Goal: Contribute content: Contribute content

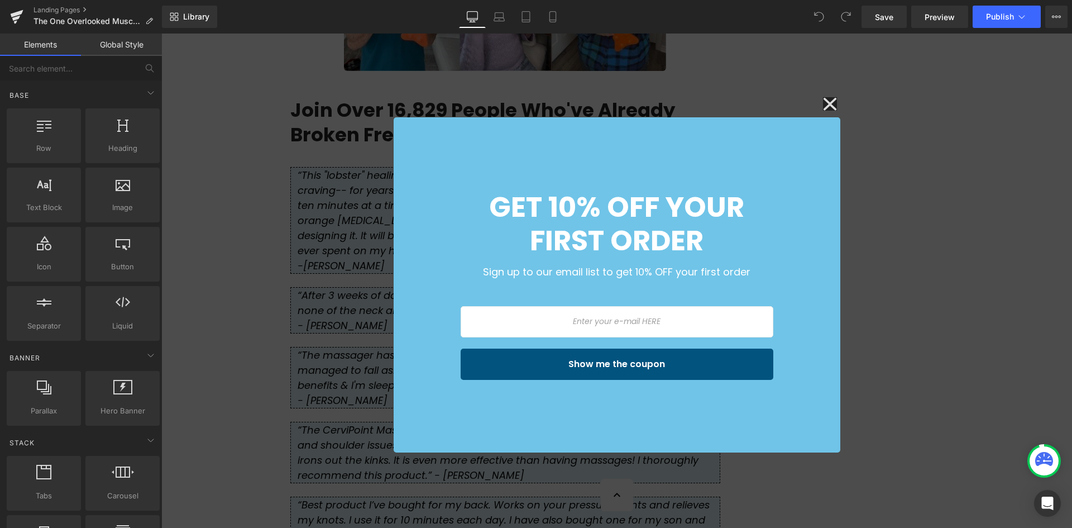
scroll to position [2736, 0]
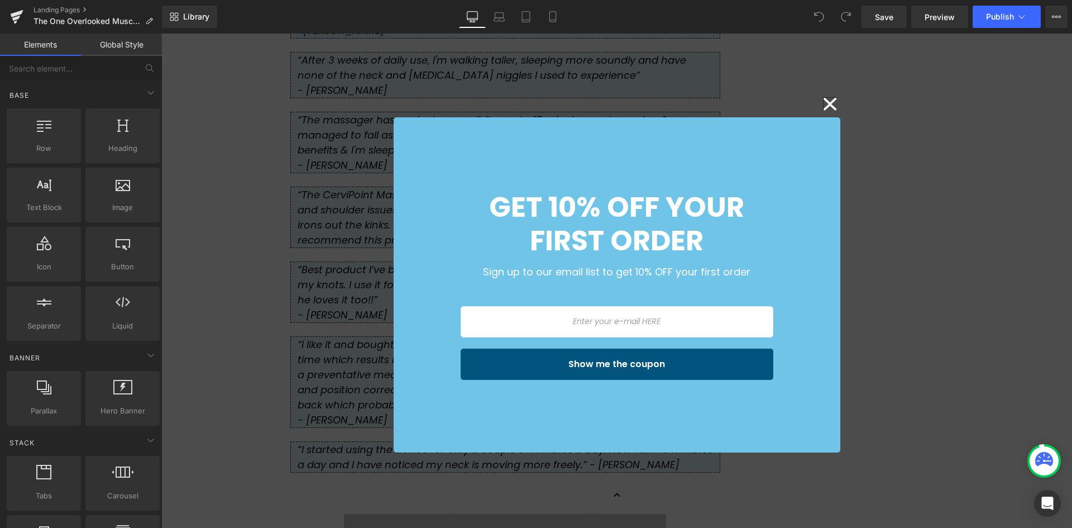
click at [827, 102] on icon at bounding box center [830, 104] width 13 height 12
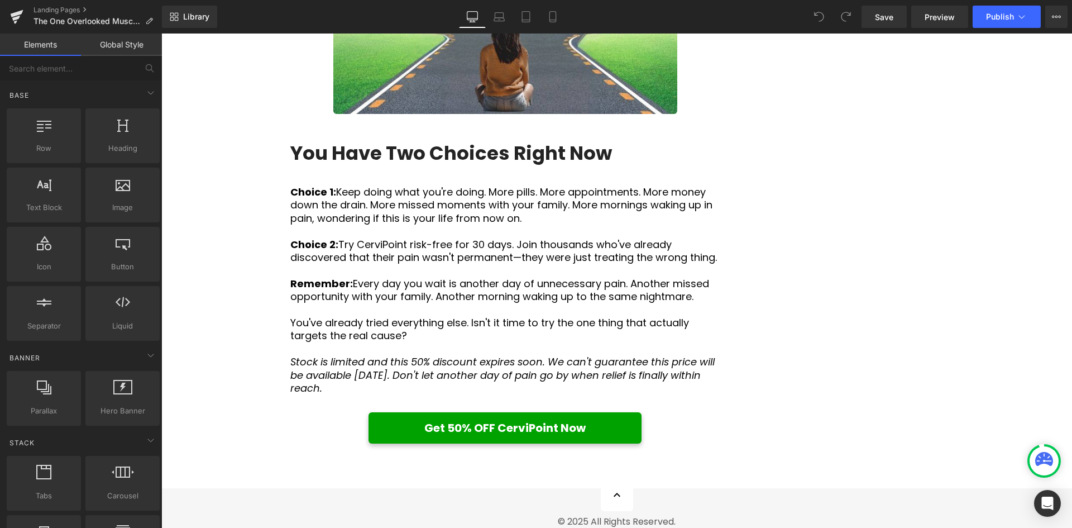
scroll to position [4802, 0]
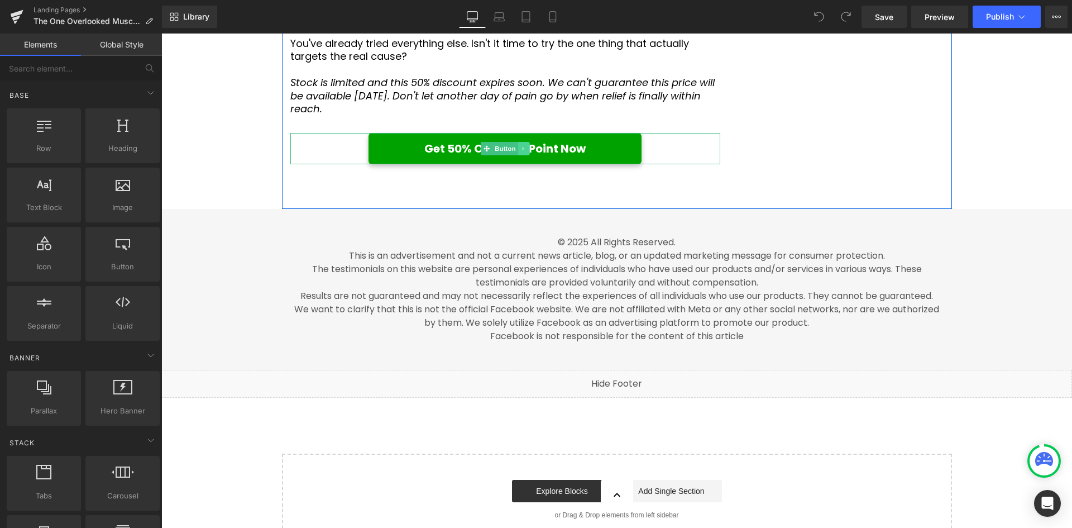
click at [522, 152] on icon at bounding box center [523, 148] width 6 height 7
click at [515, 152] on icon at bounding box center [518, 149] width 6 height 6
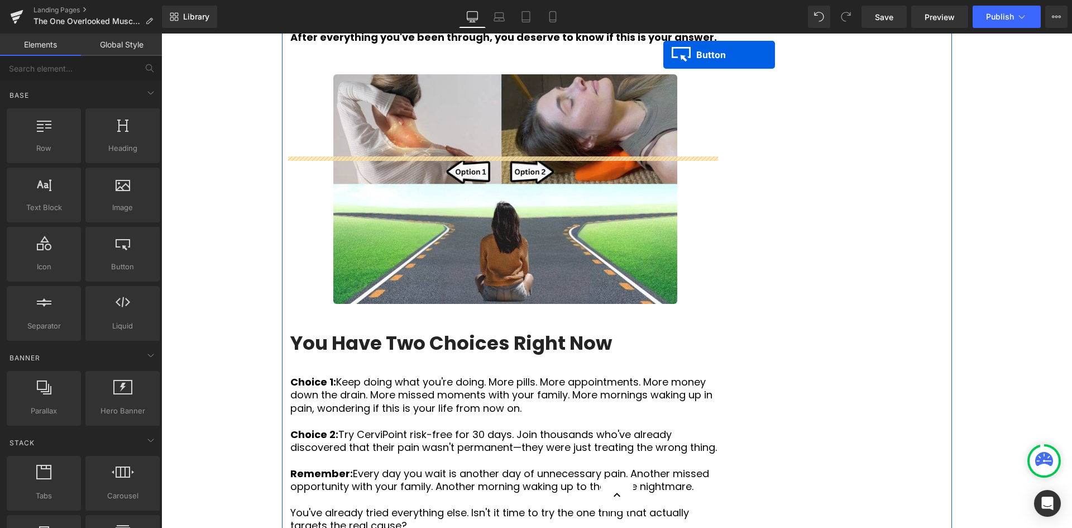
scroll to position [4311, 0]
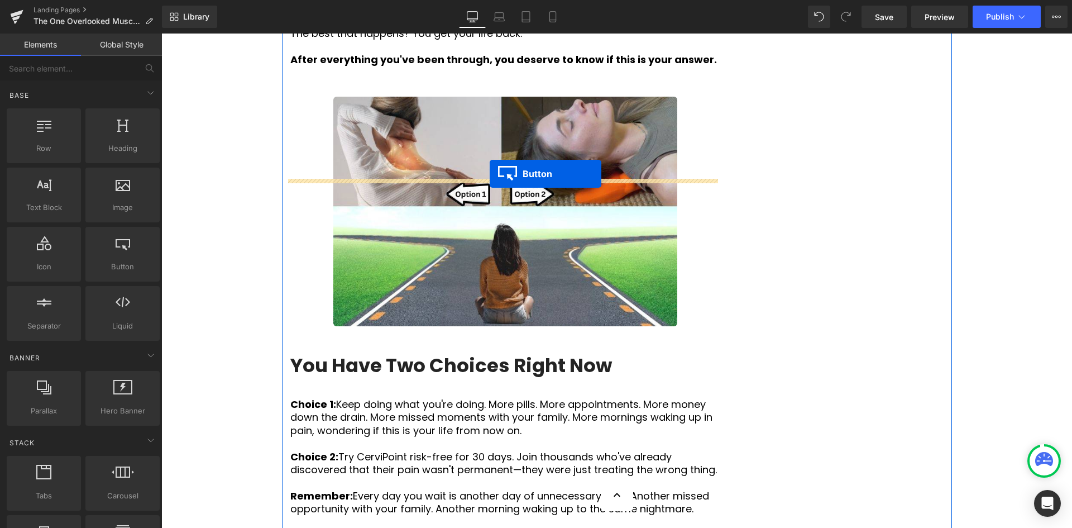
drag, startPoint x: 481, startPoint y: 248, endPoint x: 490, endPoint y: 174, distance: 74.9
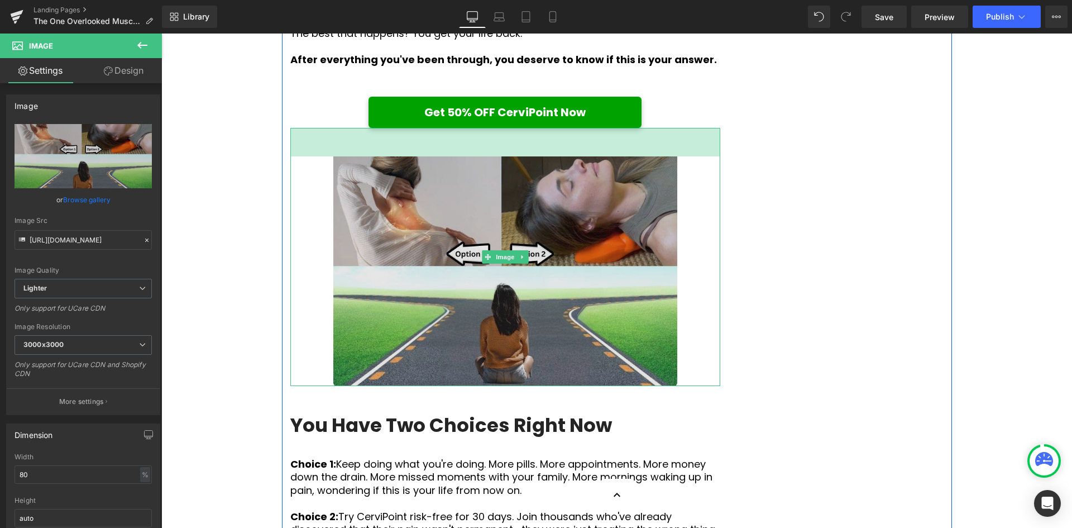
drag, startPoint x: 520, startPoint y: 212, endPoint x: 527, endPoint y: 240, distance: 29.3
click at [527, 240] on div "Image 51px" at bounding box center [505, 257] width 430 height 258
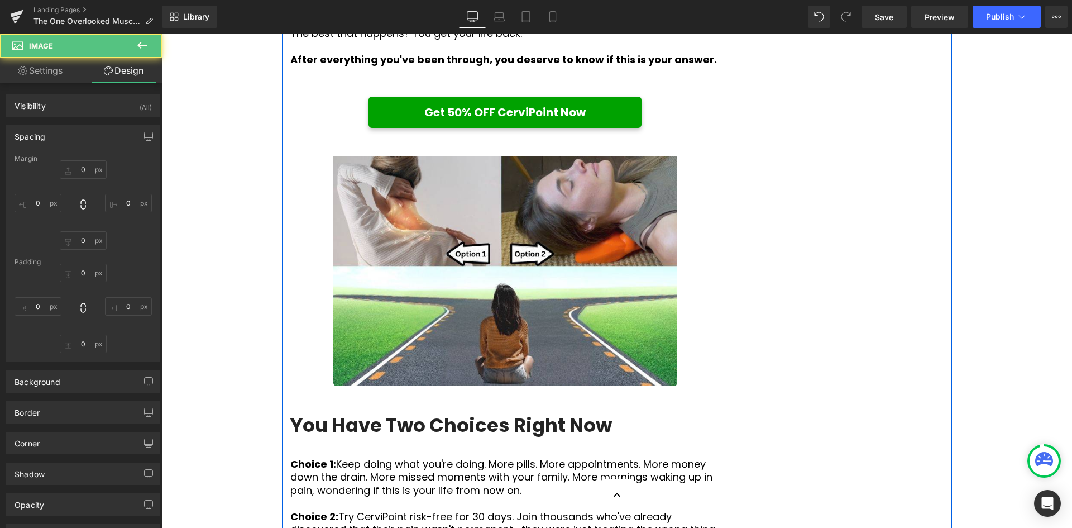
type input "0"
type input "51"
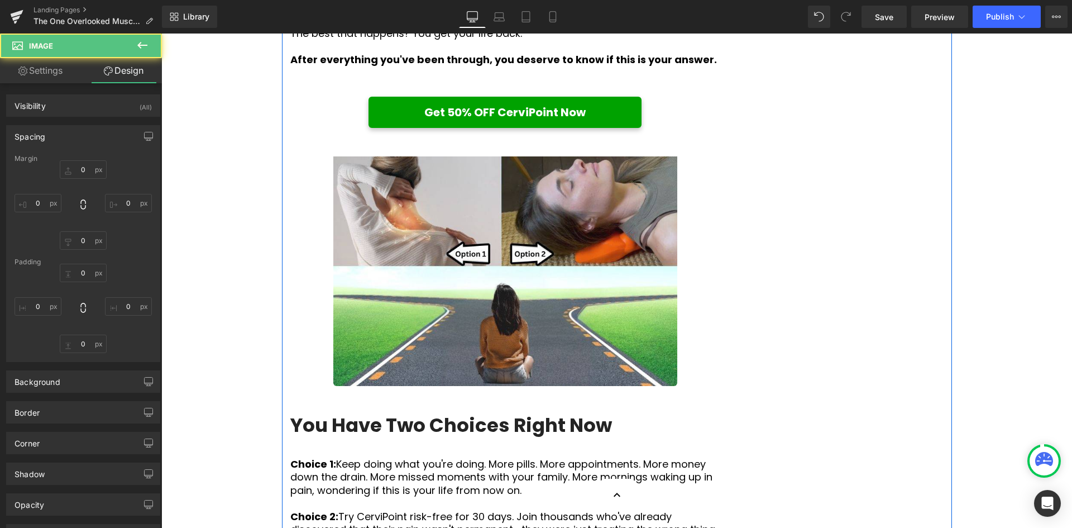
type input "0"
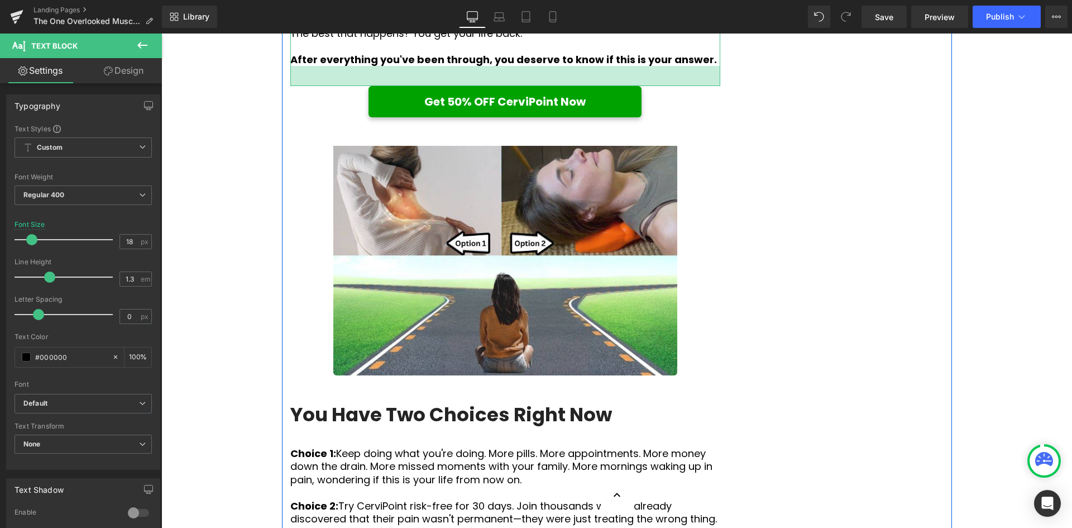
drag, startPoint x: 508, startPoint y: 176, endPoint x: 514, endPoint y: 166, distance: 12.0
click at [514, 86] on div "36px" at bounding box center [505, 76] width 430 height 20
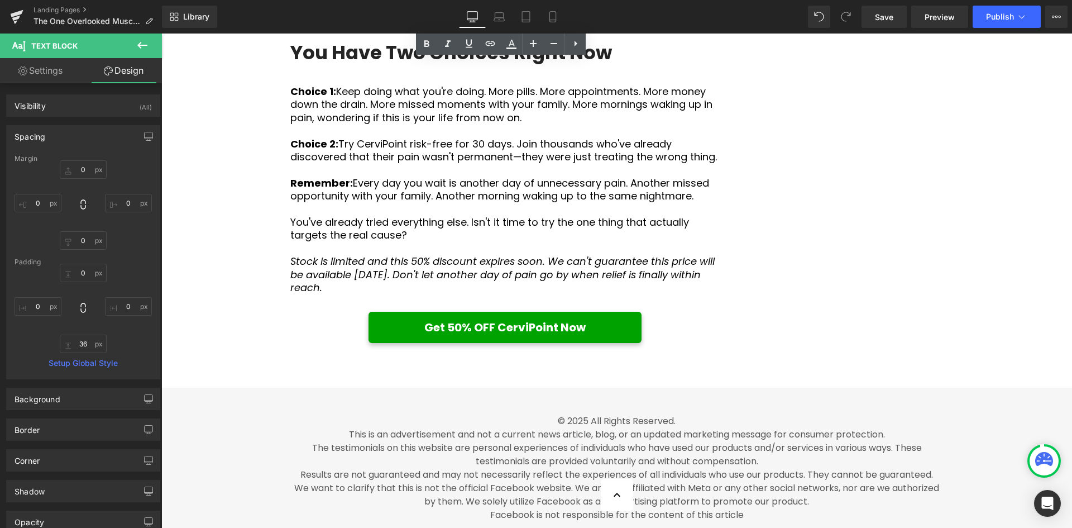
scroll to position [4757, 0]
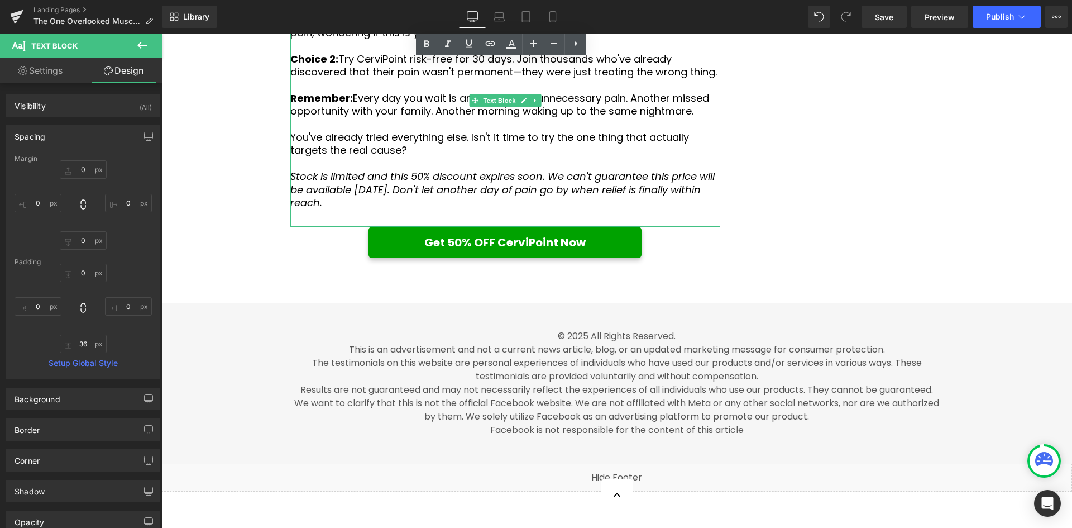
click at [524, 227] on div "Choice 1: Keep doing what you're doing. More pills. More appointments. More mon…" at bounding box center [505, 107] width 430 height 240
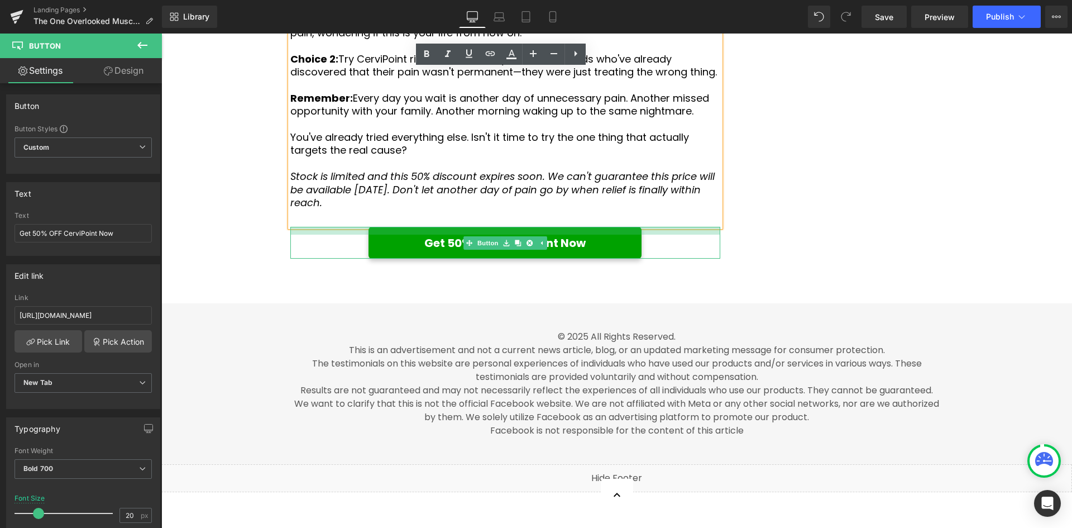
click at [650, 235] on div at bounding box center [505, 231] width 430 height 8
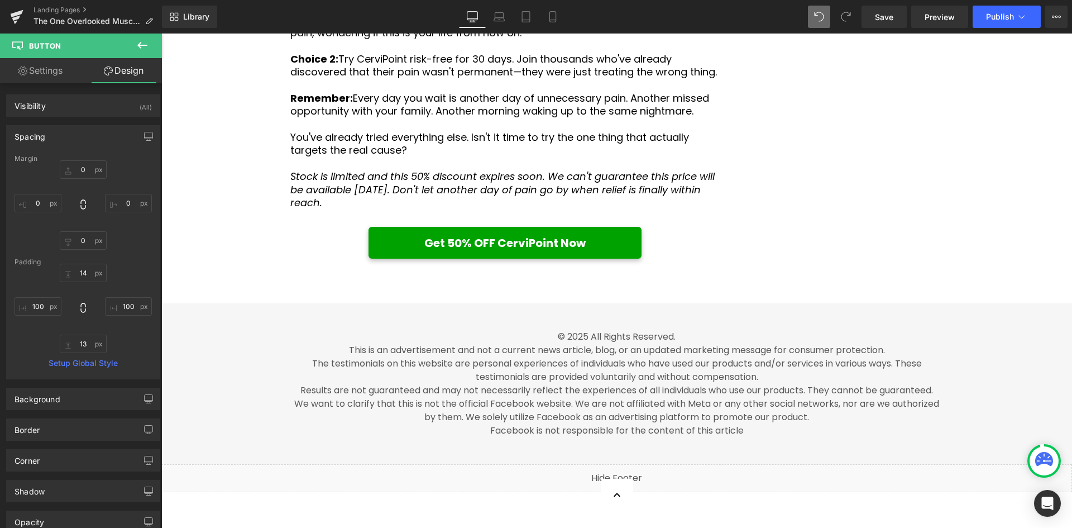
type input "0"
type input "14"
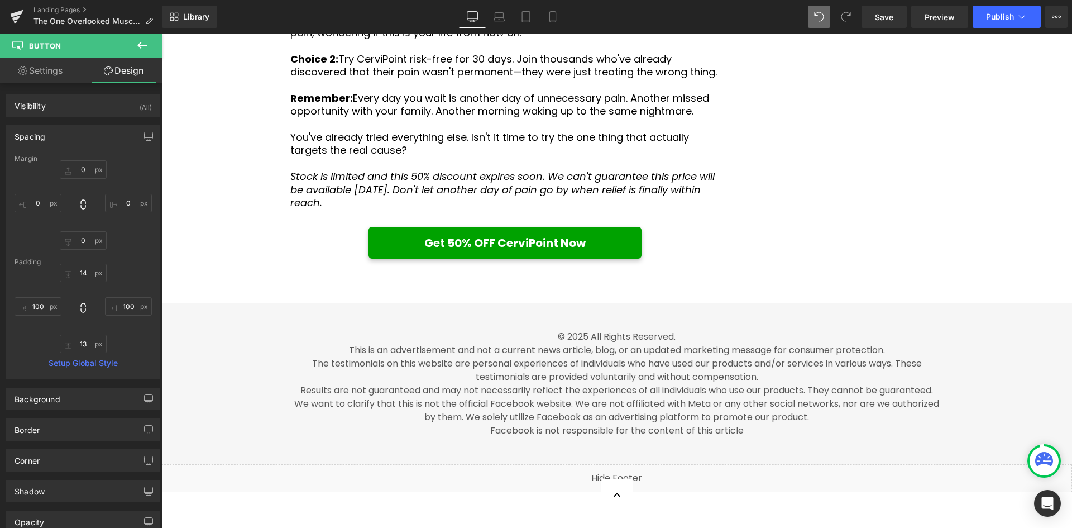
type input "100"
type input "13"
type input "100"
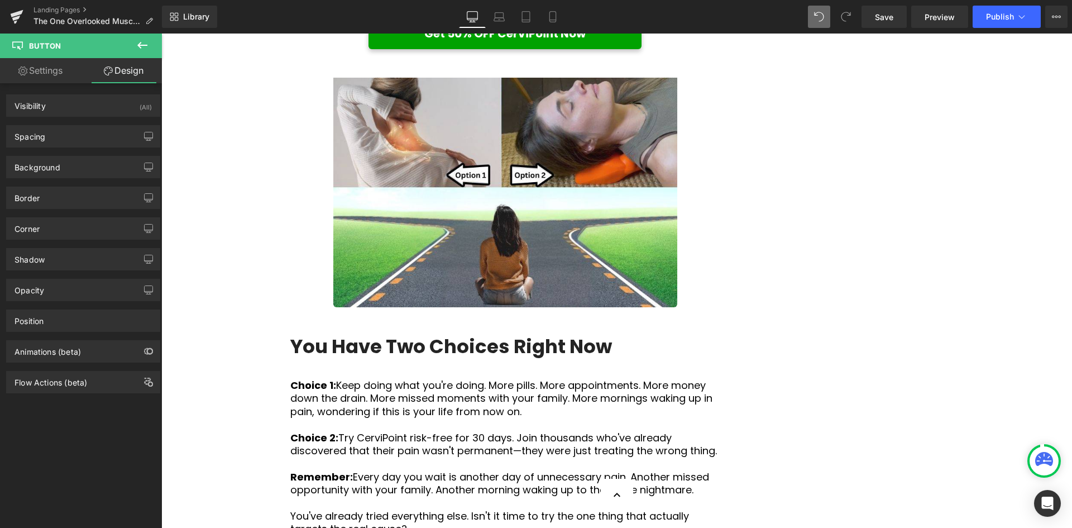
scroll to position [4239, 0]
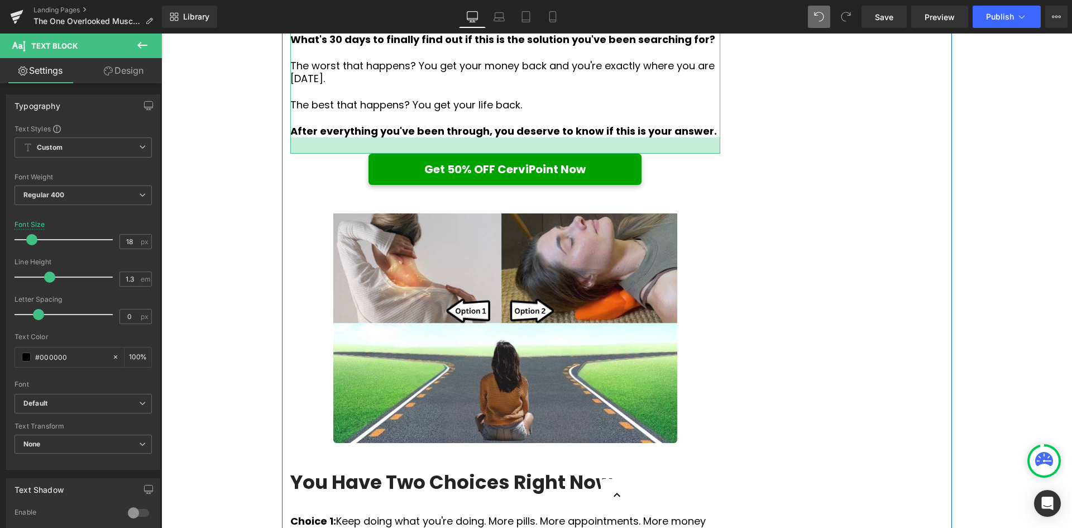
drag, startPoint x: 494, startPoint y: 238, endPoint x: 944, endPoint y: 318, distance: 457.7
click at [498, 154] on div at bounding box center [505, 145] width 430 height 16
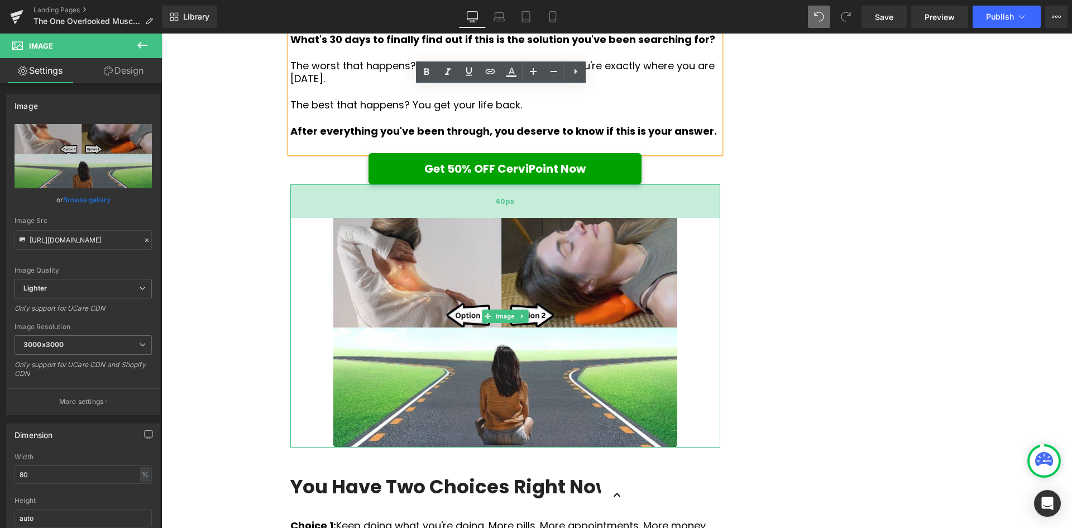
click at [576, 218] on div "60px" at bounding box center [505, 201] width 430 height 34
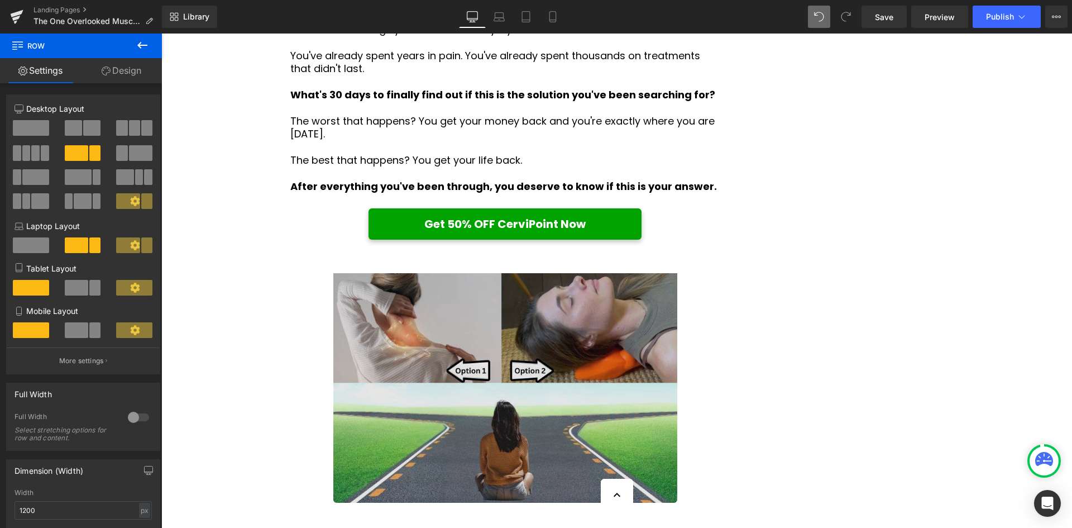
scroll to position [4351, 0]
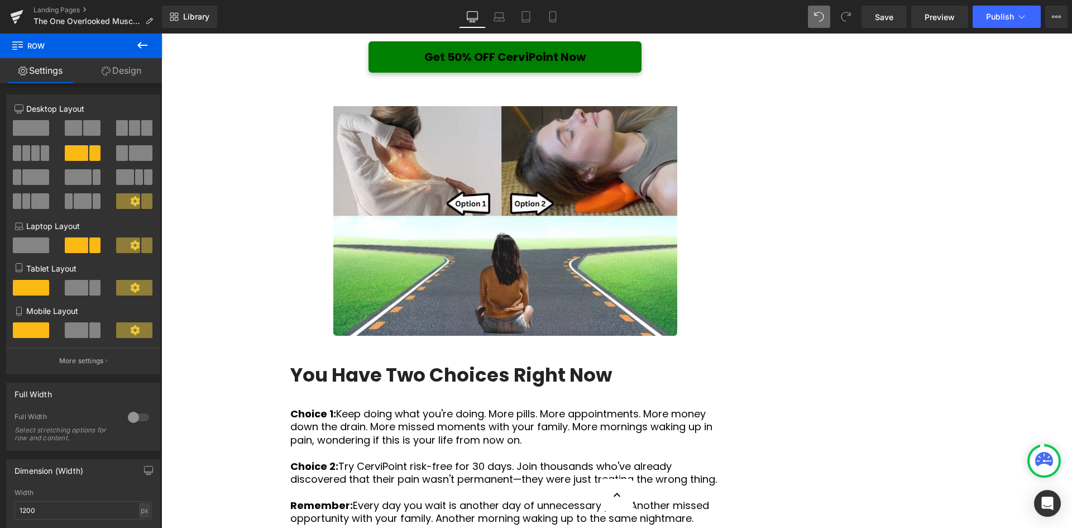
click at [503, 73] on link "Get 50% OFF CerviPoint Now" at bounding box center [505, 56] width 273 height 31
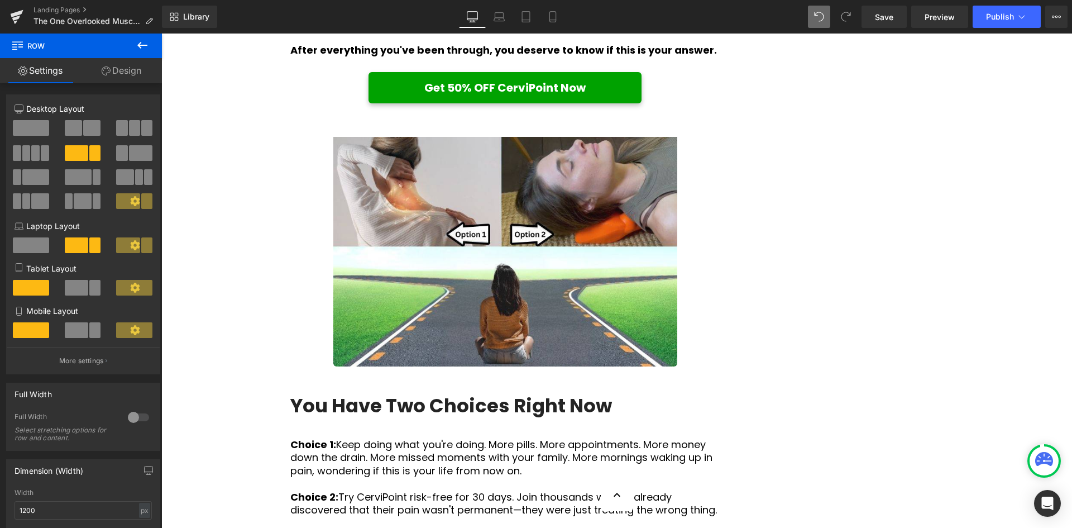
scroll to position [4295, 0]
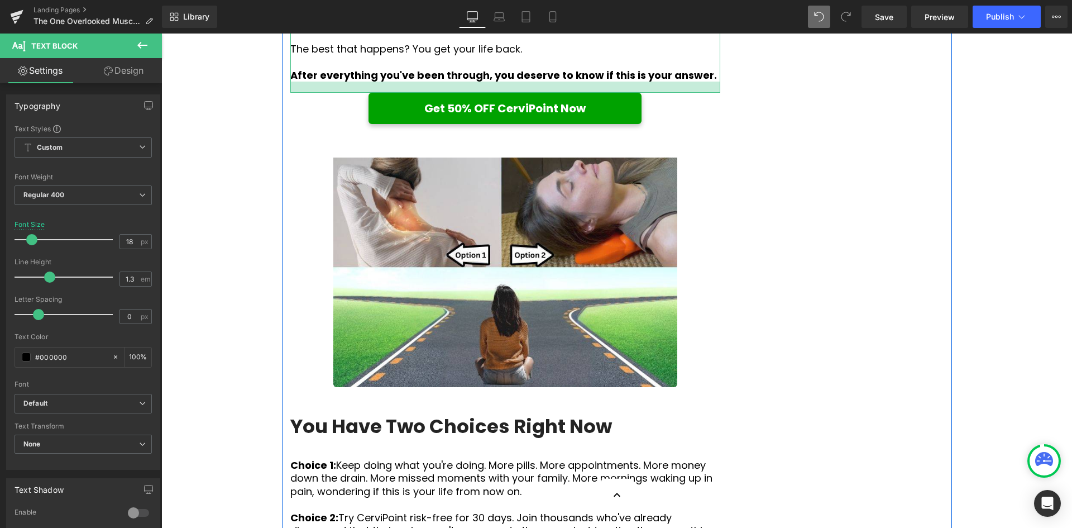
click at [517, 93] on div at bounding box center [505, 87] width 430 height 11
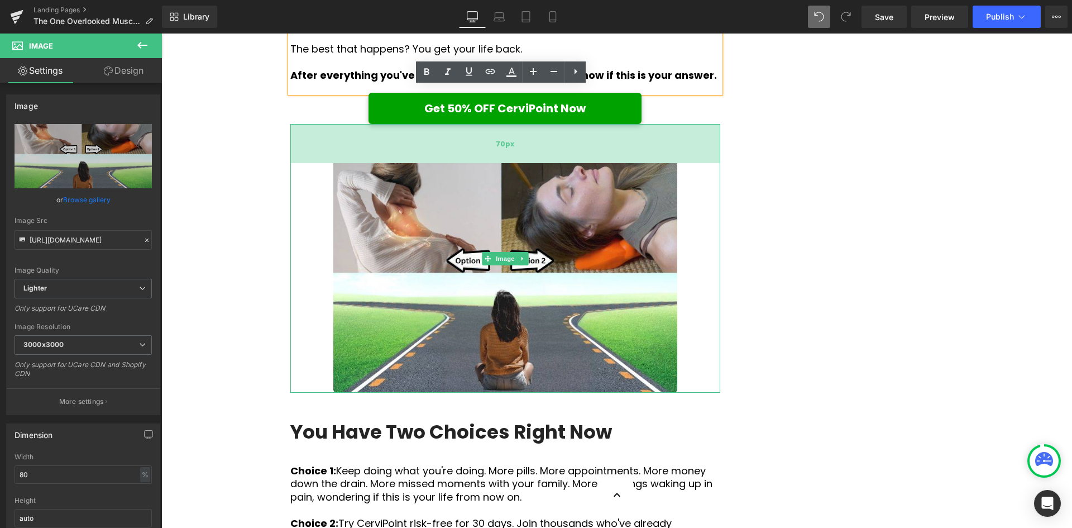
click at [538, 163] on div "70px" at bounding box center [505, 143] width 430 height 39
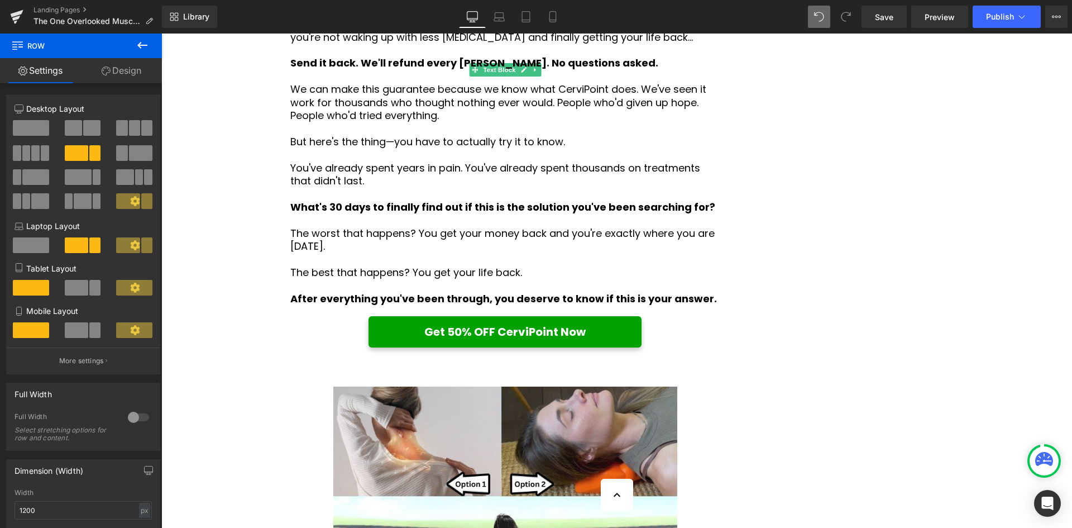
scroll to position [3960, 0]
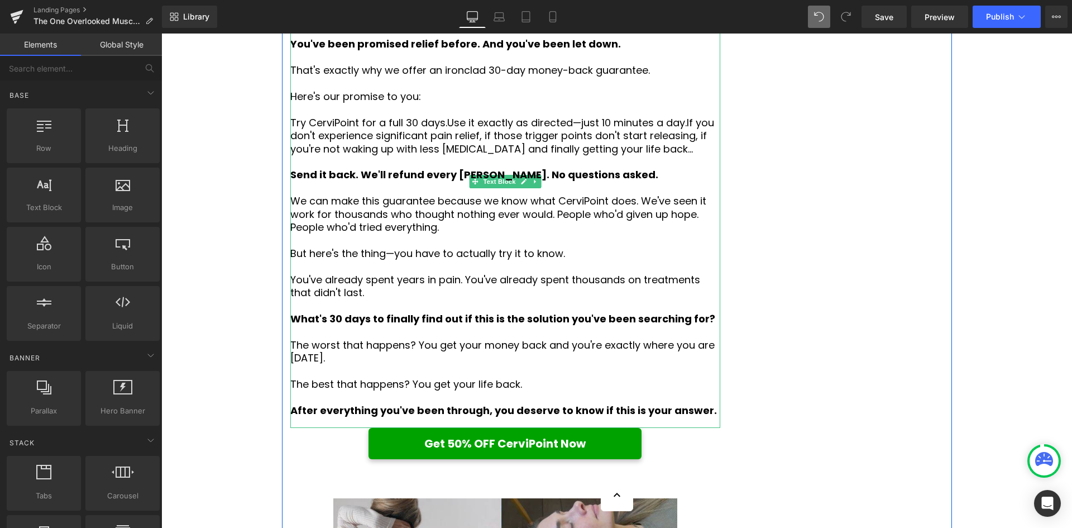
click at [403, 156] on span "If you don't experience significant pain relief, if those trigger points don't …" at bounding box center [502, 136] width 424 height 40
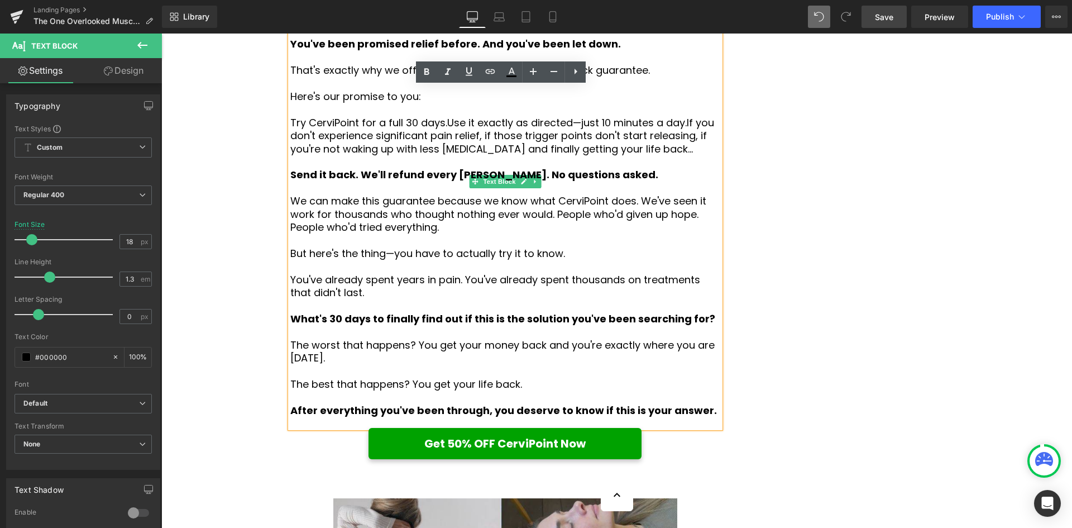
drag, startPoint x: 880, startPoint y: 21, endPoint x: 641, endPoint y: 194, distance: 294.8
click at [880, 21] on span "Save" at bounding box center [884, 17] width 18 height 12
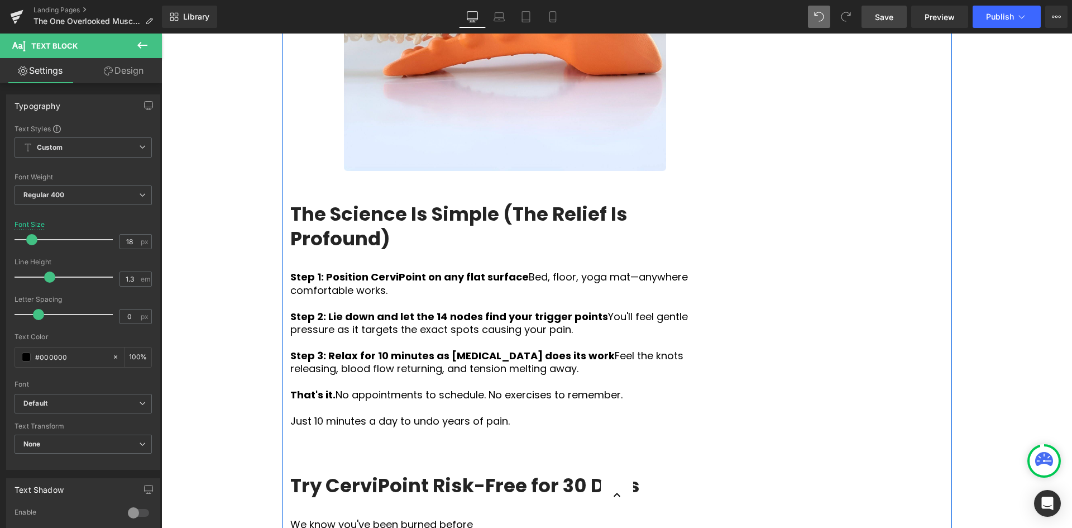
scroll to position [3737, 0]
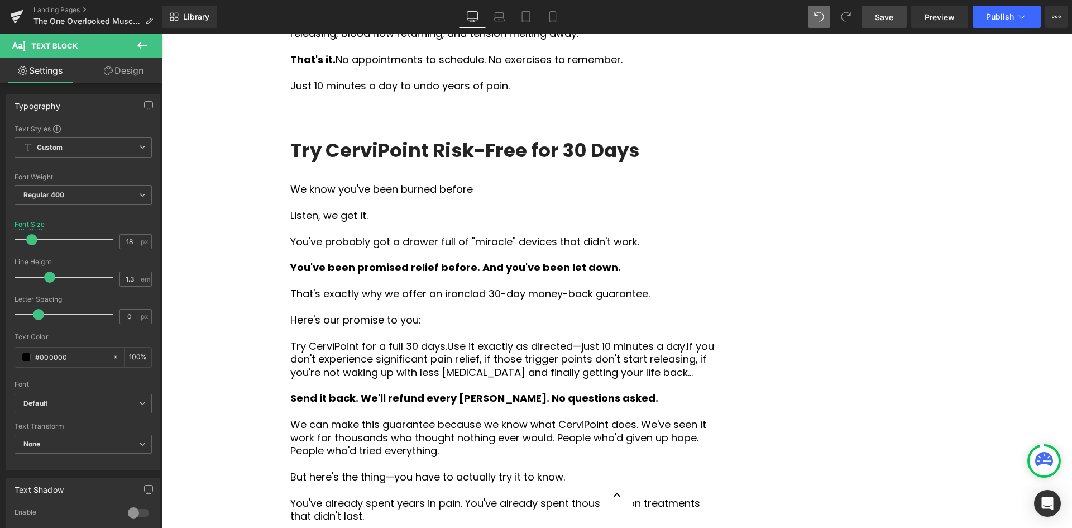
click at [146, 46] on icon at bounding box center [142, 45] width 13 height 13
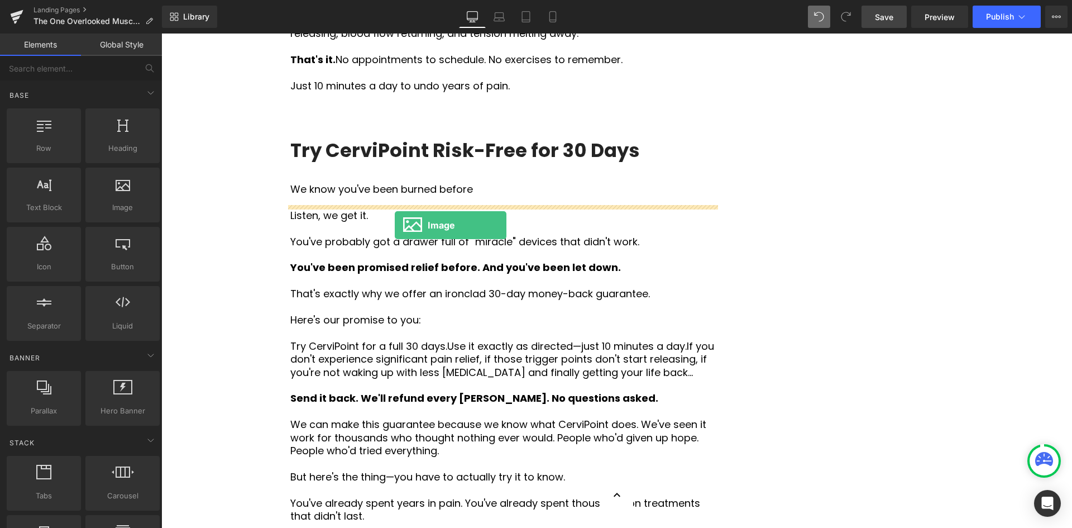
drag, startPoint x: 312, startPoint y: 221, endPoint x: 392, endPoint y: 226, distance: 80.0
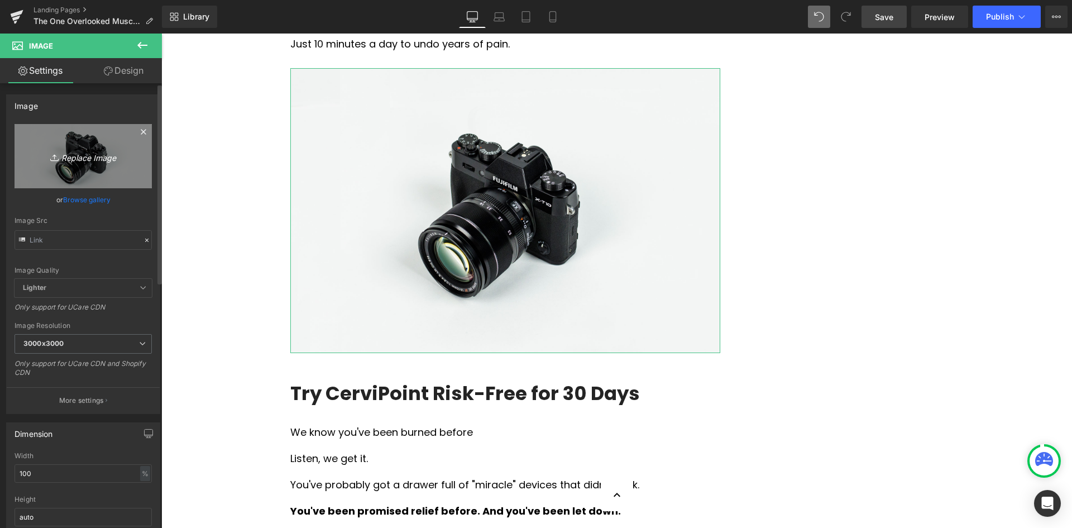
scroll to position [3848, 0]
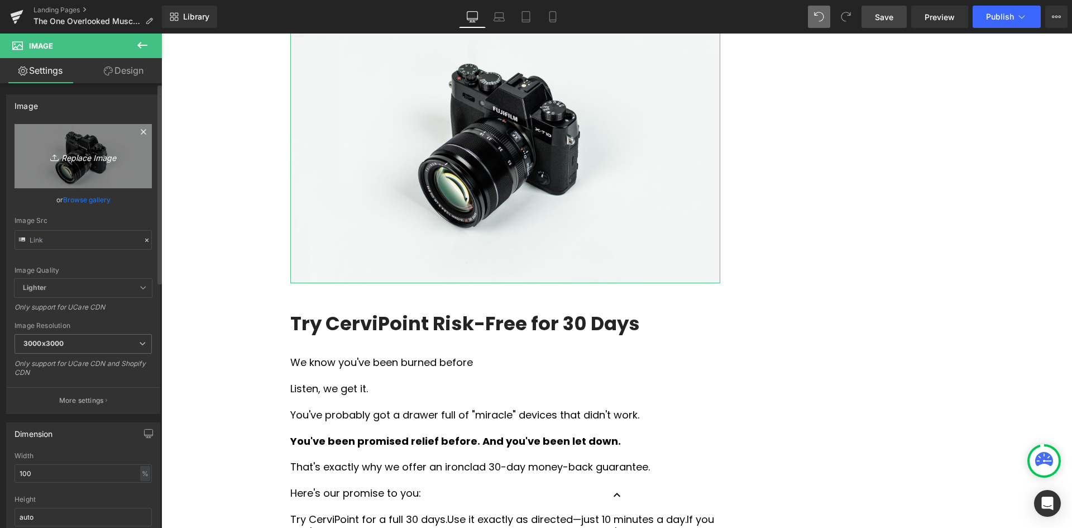
click at [92, 152] on icon "Replace Image" at bounding box center [83, 156] width 89 height 14
type input "C:\fakepath\30 day guarantee.jpg"
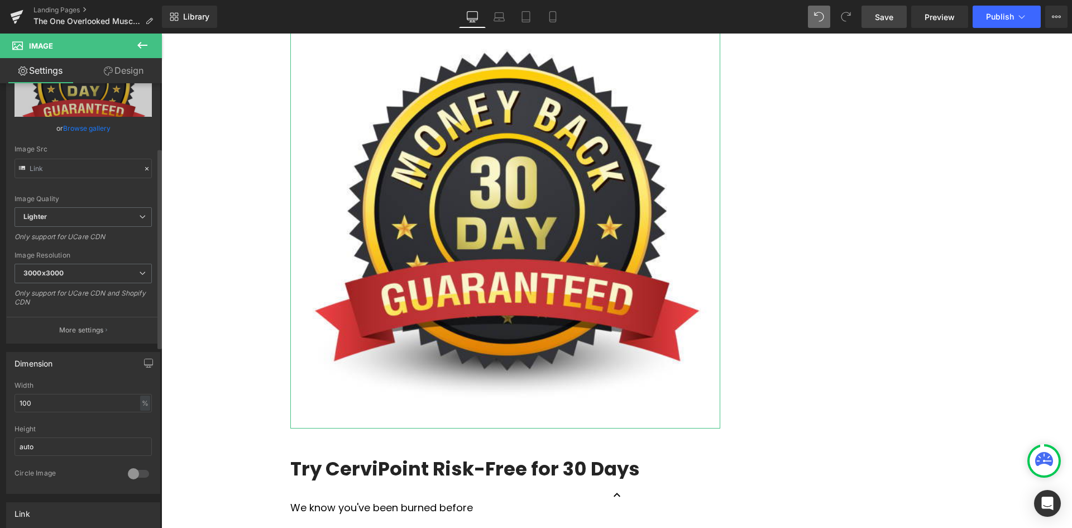
scroll to position [168, 0]
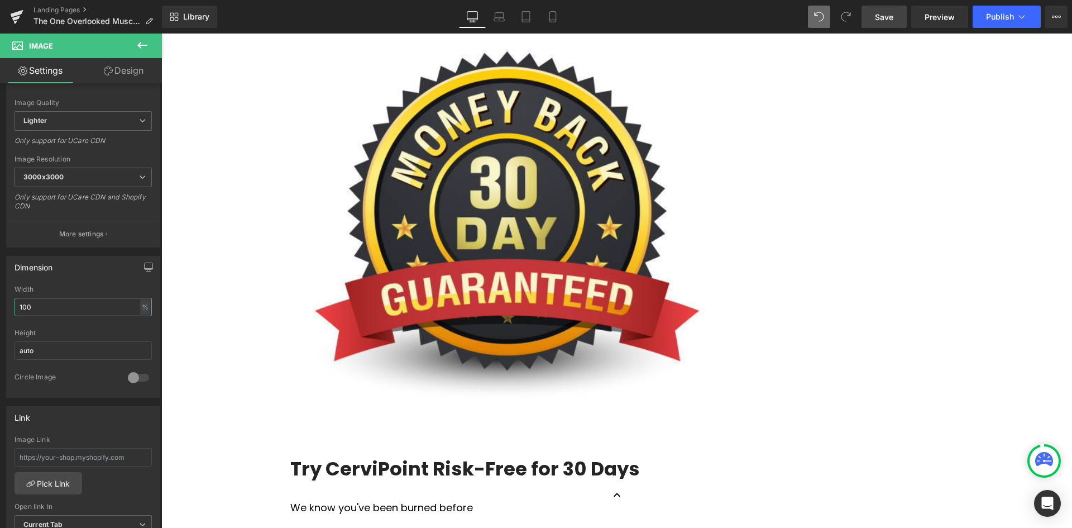
drag, startPoint x: 39, startPoint y: 308, endPoint x: -16, endPoint y: 309, distance: 54.7
click at [0, 309] on html "Image You are previewing how the will restyle your page. You can not edit Eleme…" at bounding box center [536, 264] width 1072 height 528
type input "50"
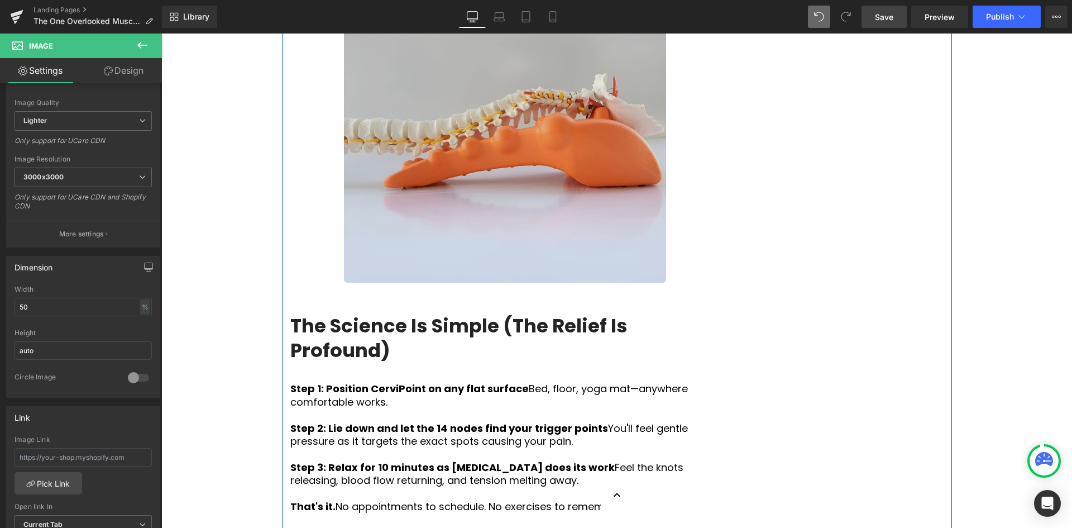
click at [543, 256] on img at bounding box center [505, 107] width 323 height 351
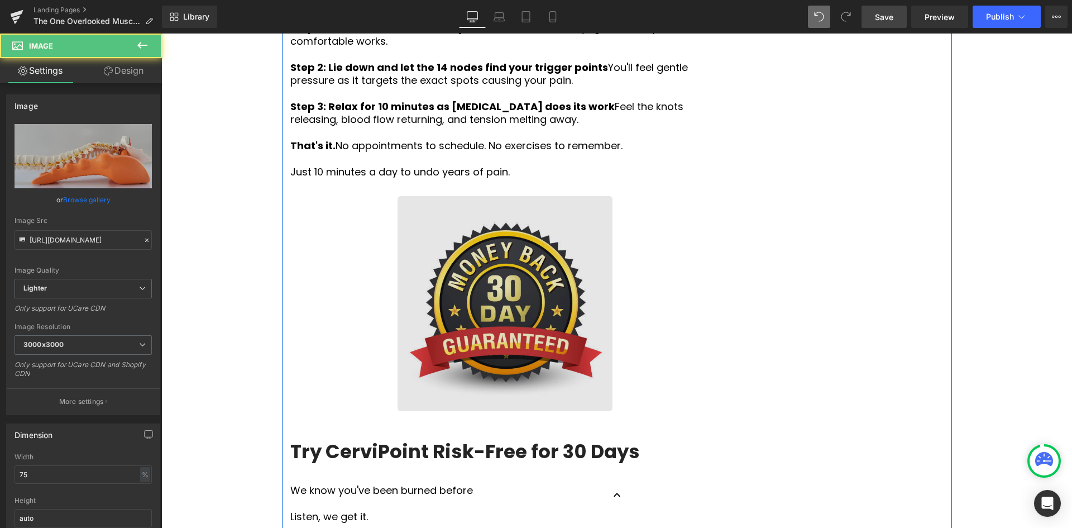
scroll to position [3737, 0]
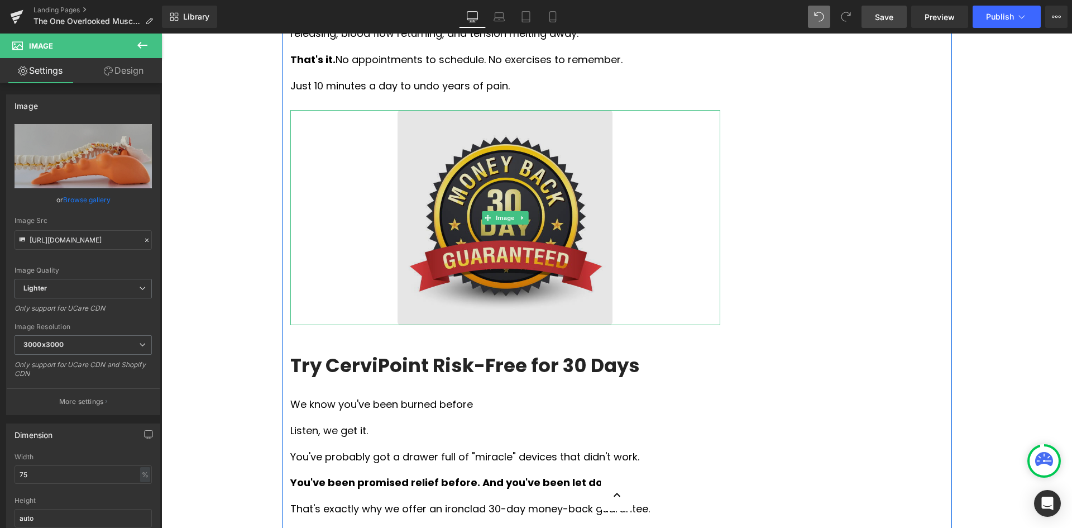
click at [543, 316] on img at bounding box center [505, 217] width 215 height 215
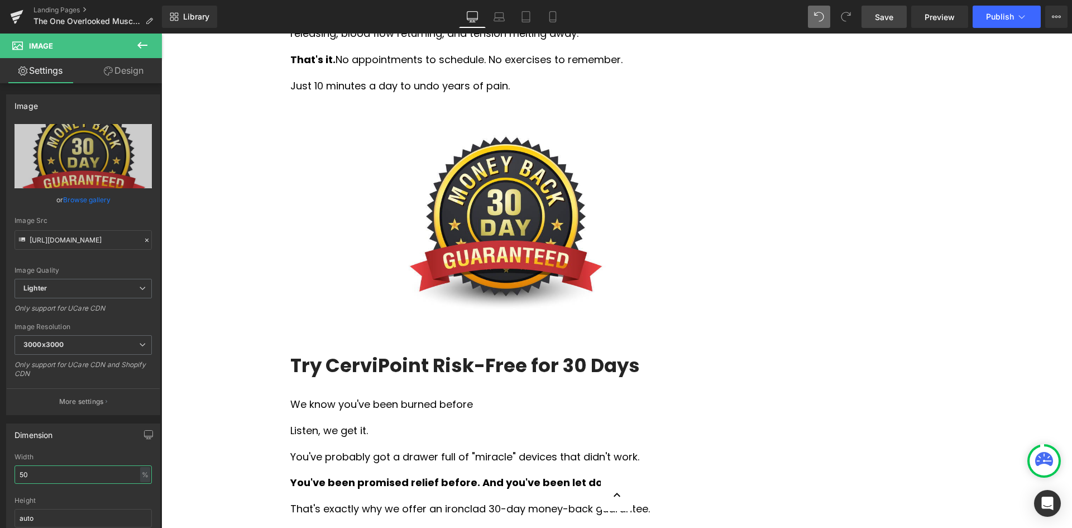
drag, startPoint x: 63, startPoint y: 481, endPoint x: -29, endPoint y: 480, distance: 92.1
click at [0, 480] on html "Image You are previewing how the will restyle your page. You can not edit Eleme…" at bounding box center [536, 264] width 1072 height 528
type input "45"
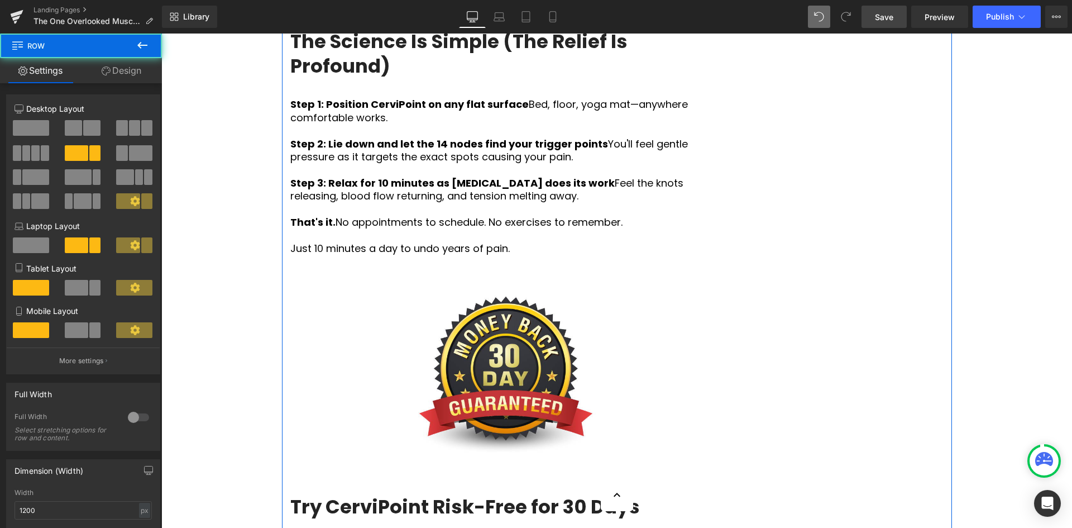
scroll to position [3569, 0]
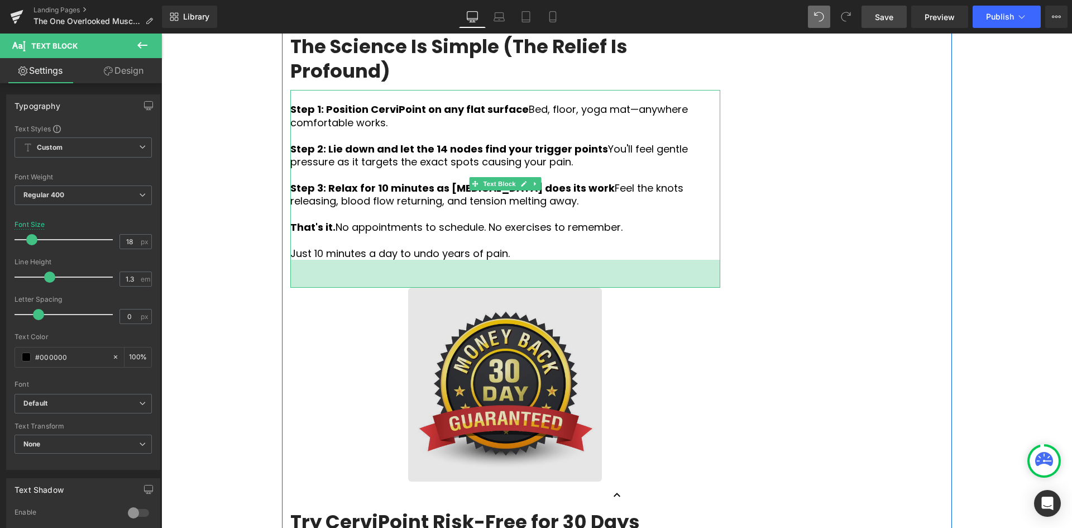
drag, startPoint x: 501, startPoint y: 371, endPoint x: 505, endPoint y: 381, distance: 11.0
click at [505, 288] on div "50px" at bounding box center [505, 274] width 430 height 28
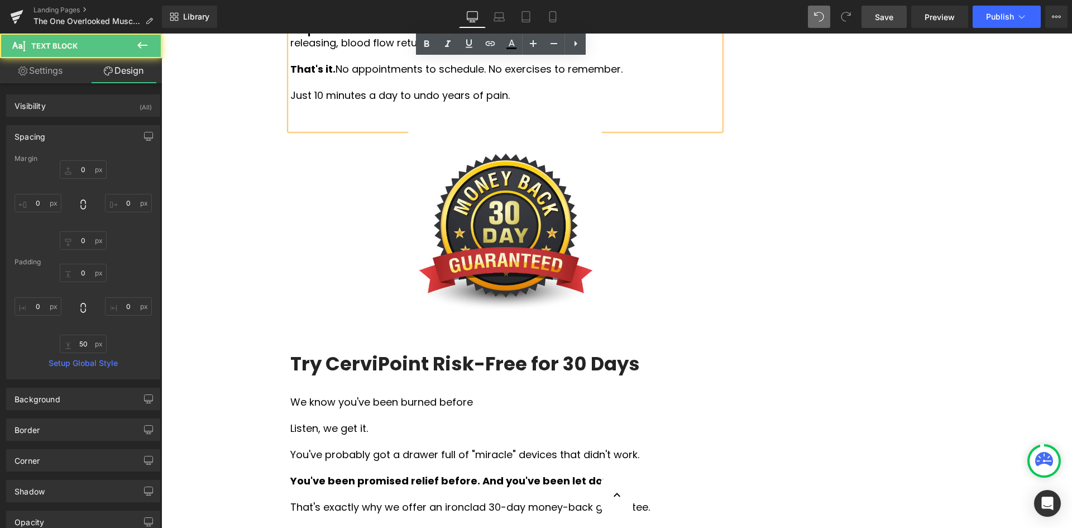
scroll to position [3904, 0]
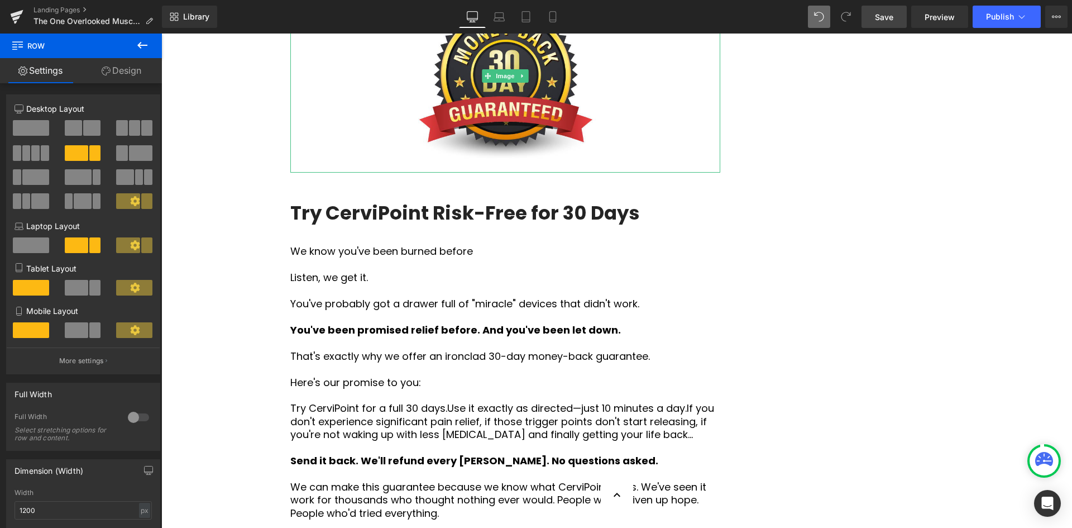
scroll to position [3960, 0]
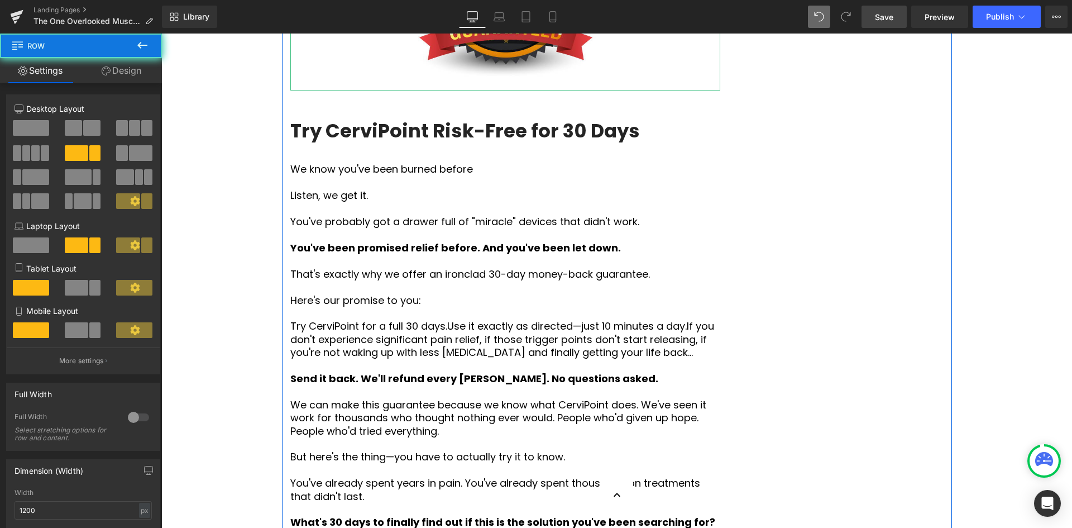
click at [552, 319] on p at bounding box center [505, 313] width 430 height 13
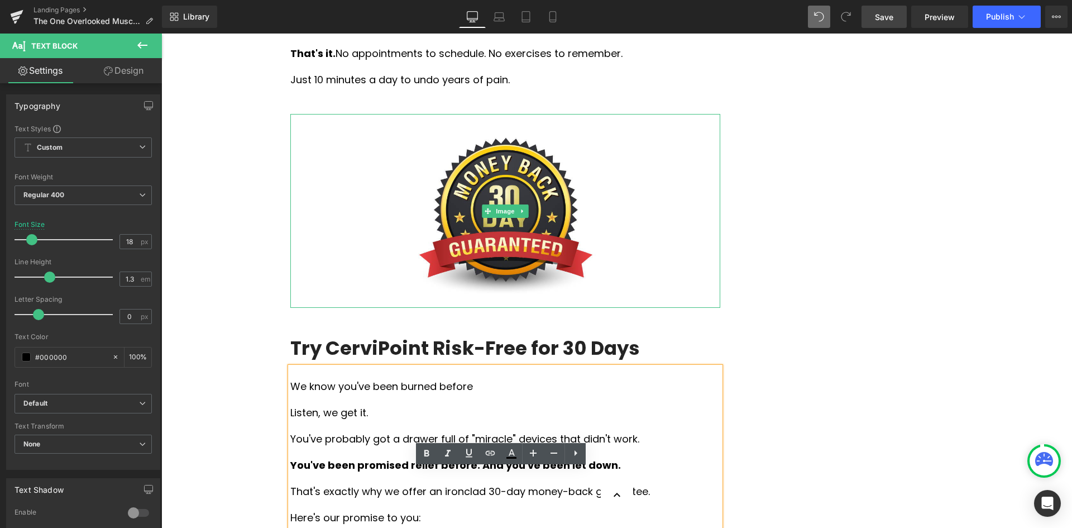
scroll to position [3737, 0]
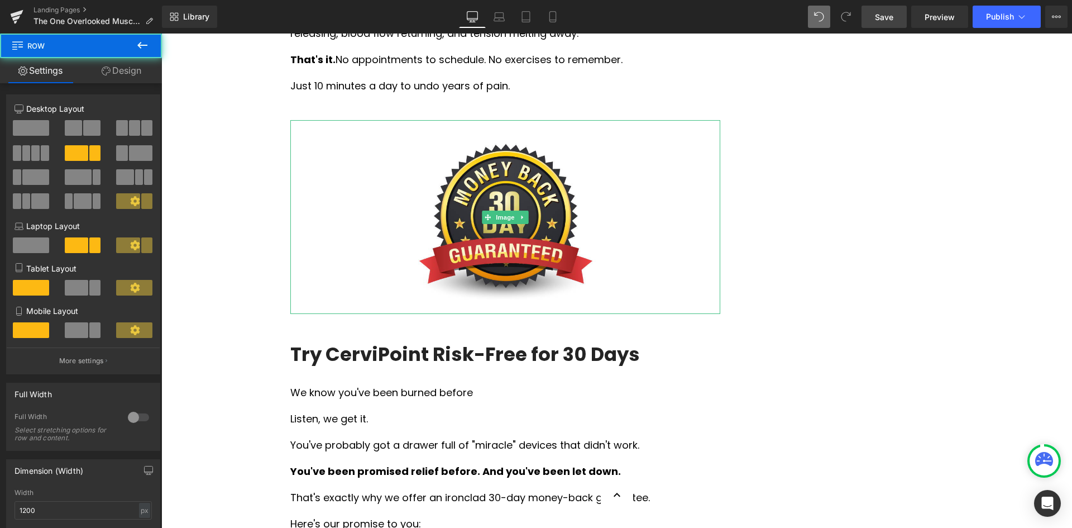
click at [644, 53] on p at bounding box center [505, 46] width 430 height 13
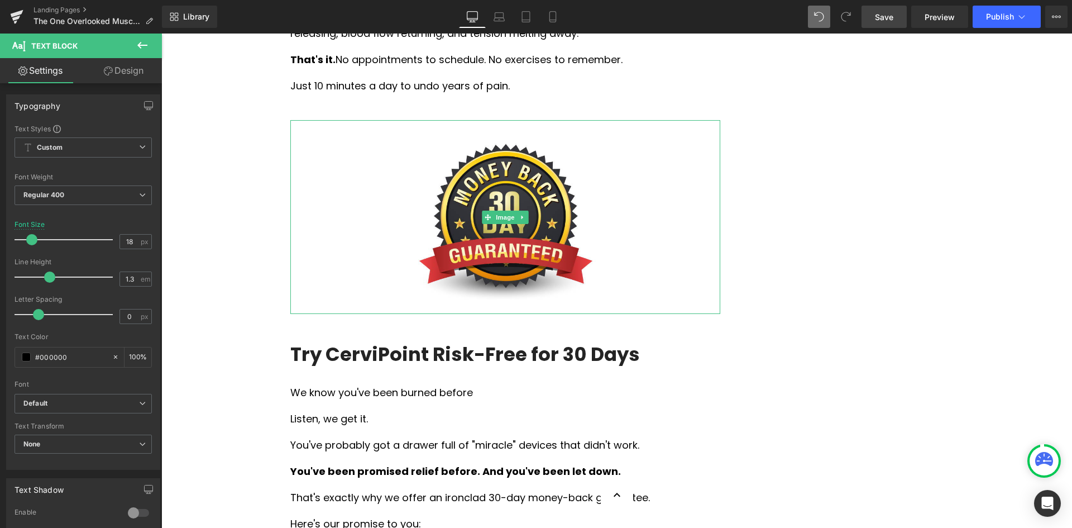
drag, startPoint x: 876, startPoint y: 16, endPoint x: 553, endPoint y: 251, distance: 398.8
click at [876, 16] on span "Save" at bounding box center [884, 17] width 18 height 12
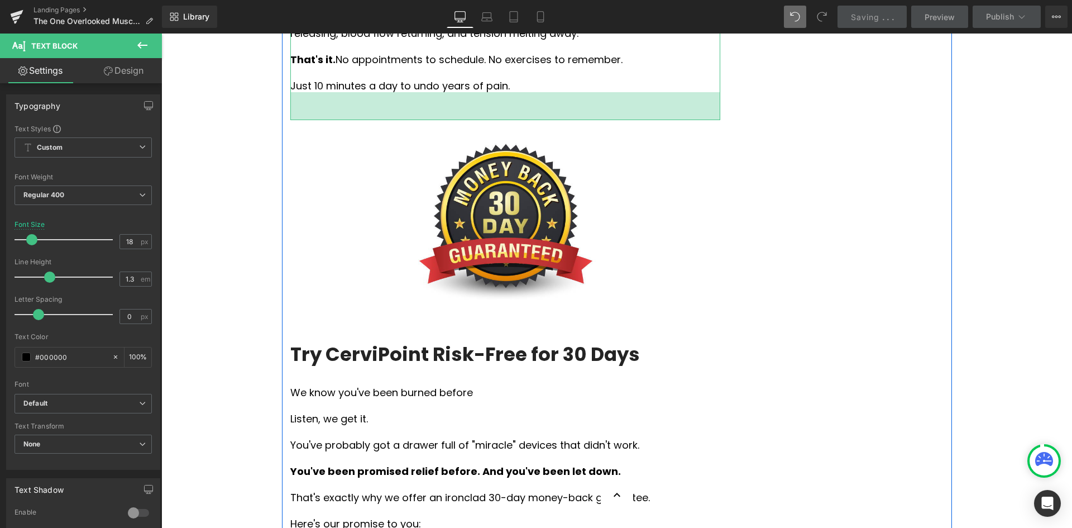
click at [583, 120] on div "50px" at bounding box center [505, 106] width 430 height 28
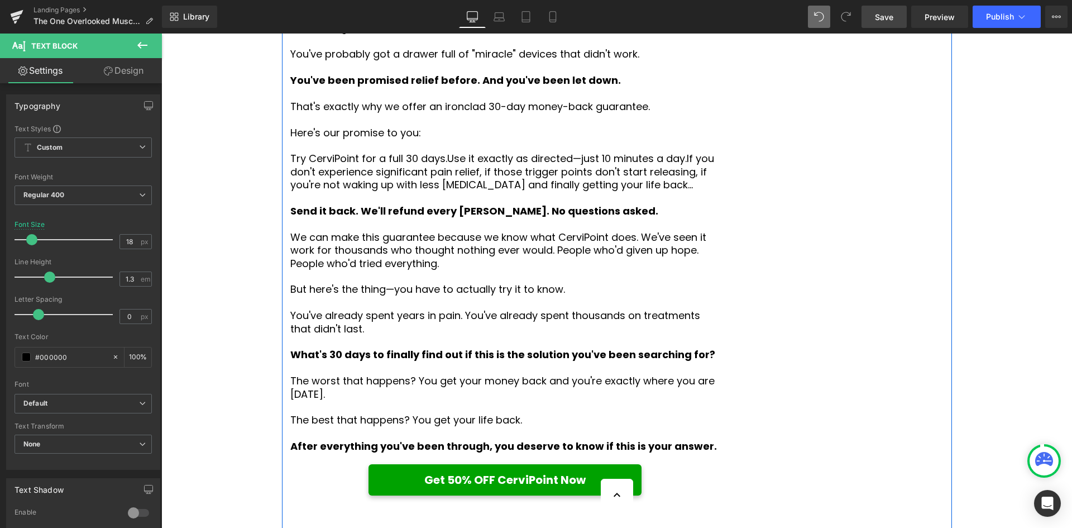
scroll to position [3904, 0]
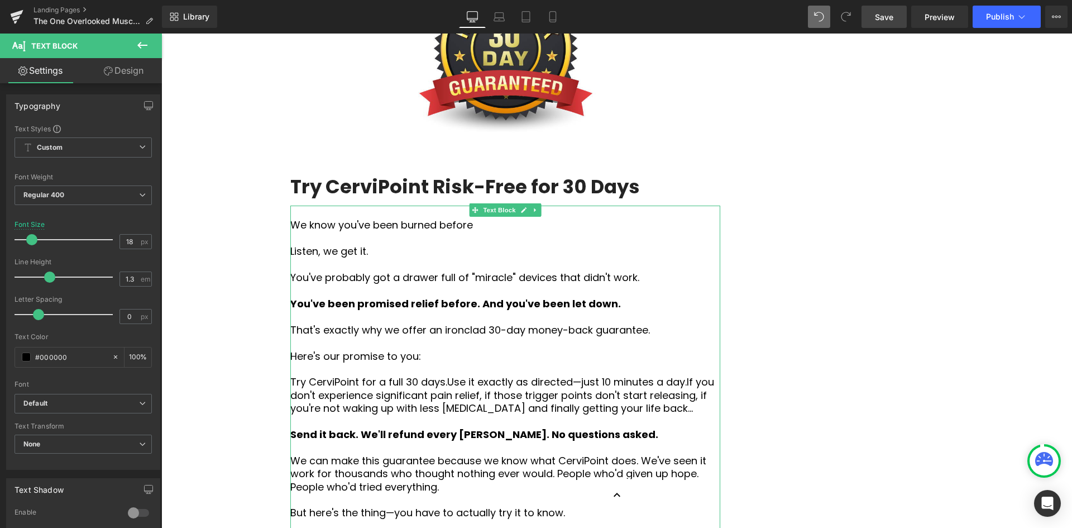
click at [882, 17] on span "Save" at bounding box center [884, 17] width 18 height 12
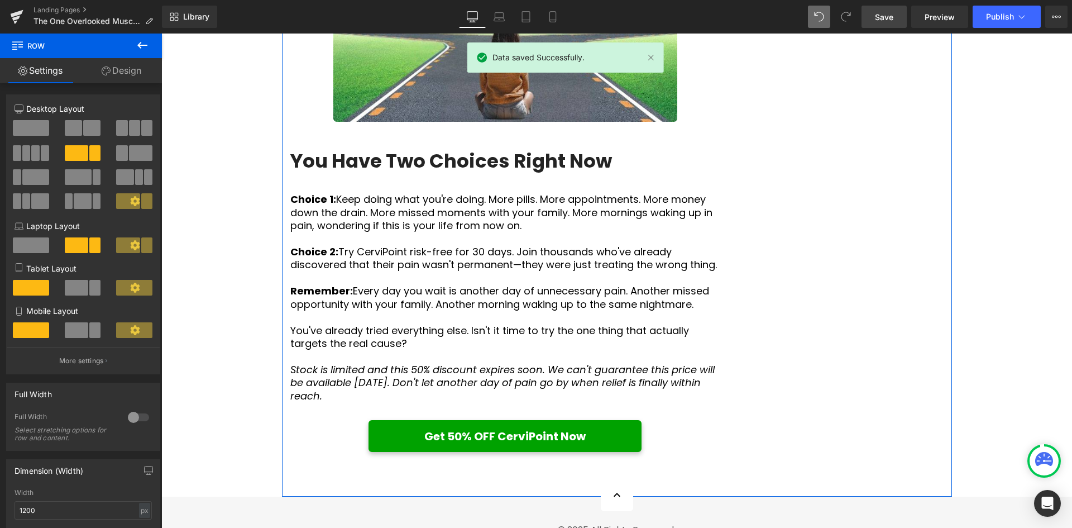
scroll to position [4909, 0]
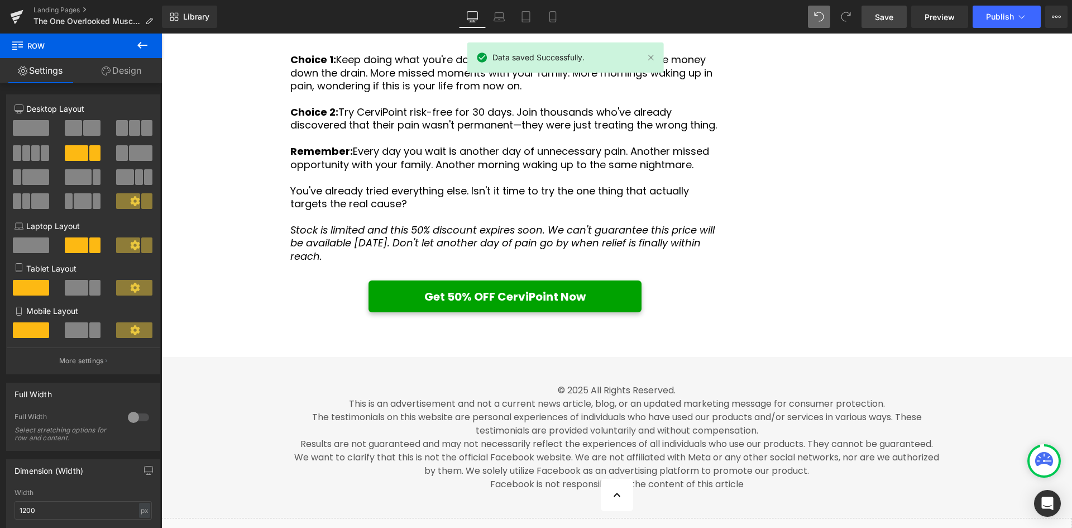
click at [884, 11] on span "Save" at bounding box center [884, 17] width 18 height 12
